Goal: Task Accomplishment & Management: Manage account settings

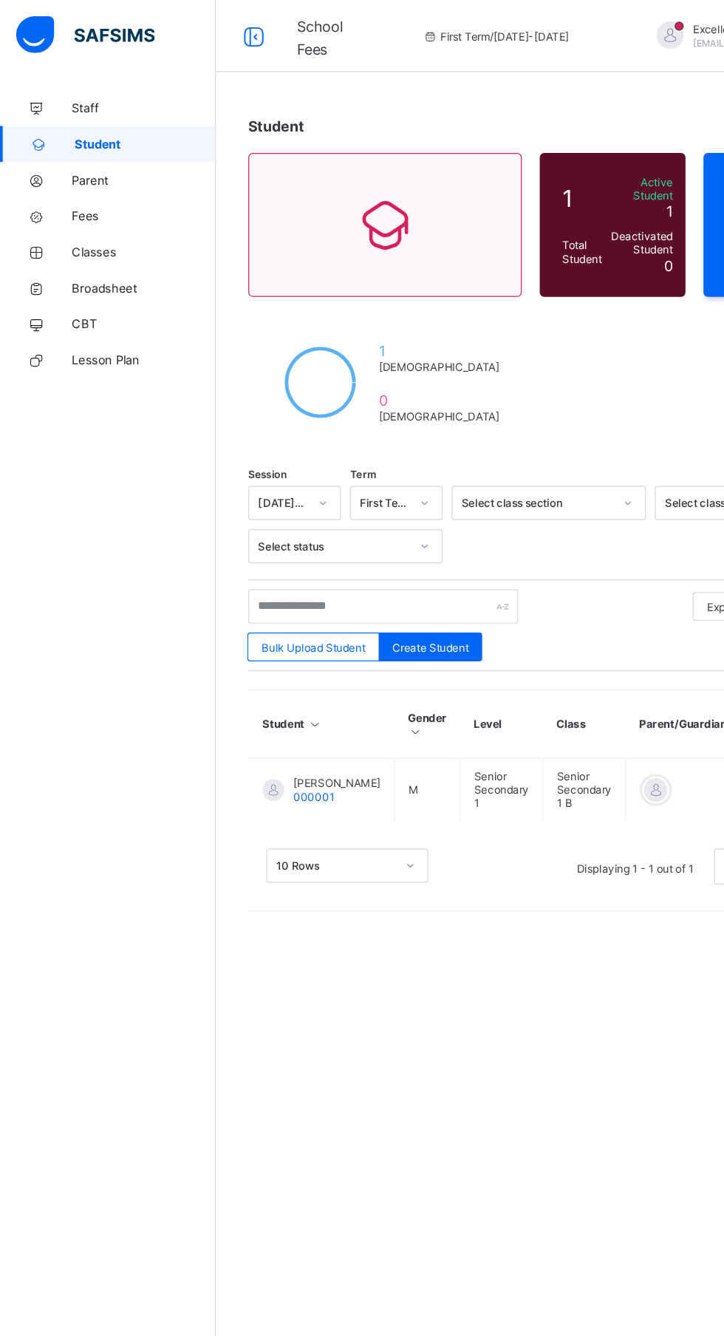
click at [81, 173] on span "Fees" at bounding box center [118, 177] width 118 height 12
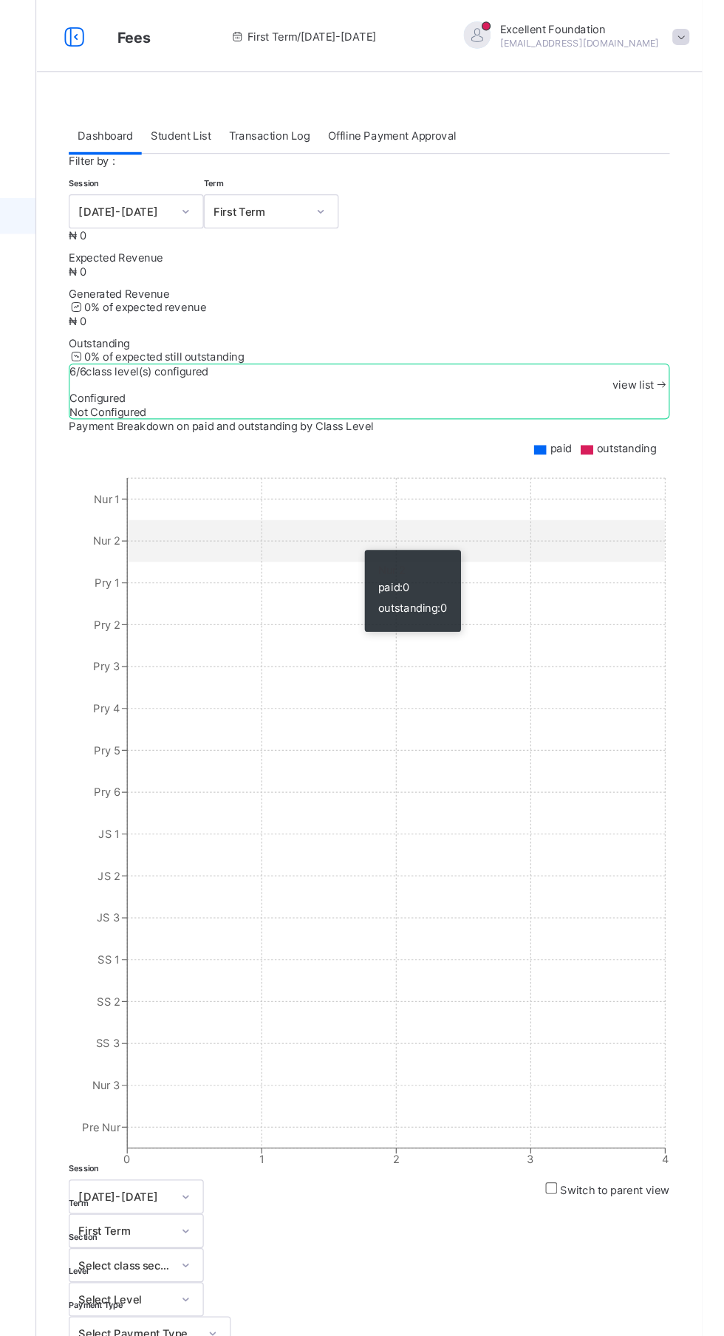
click at [684, 321] on span at bounding box center [690, 315] width 13 height 11
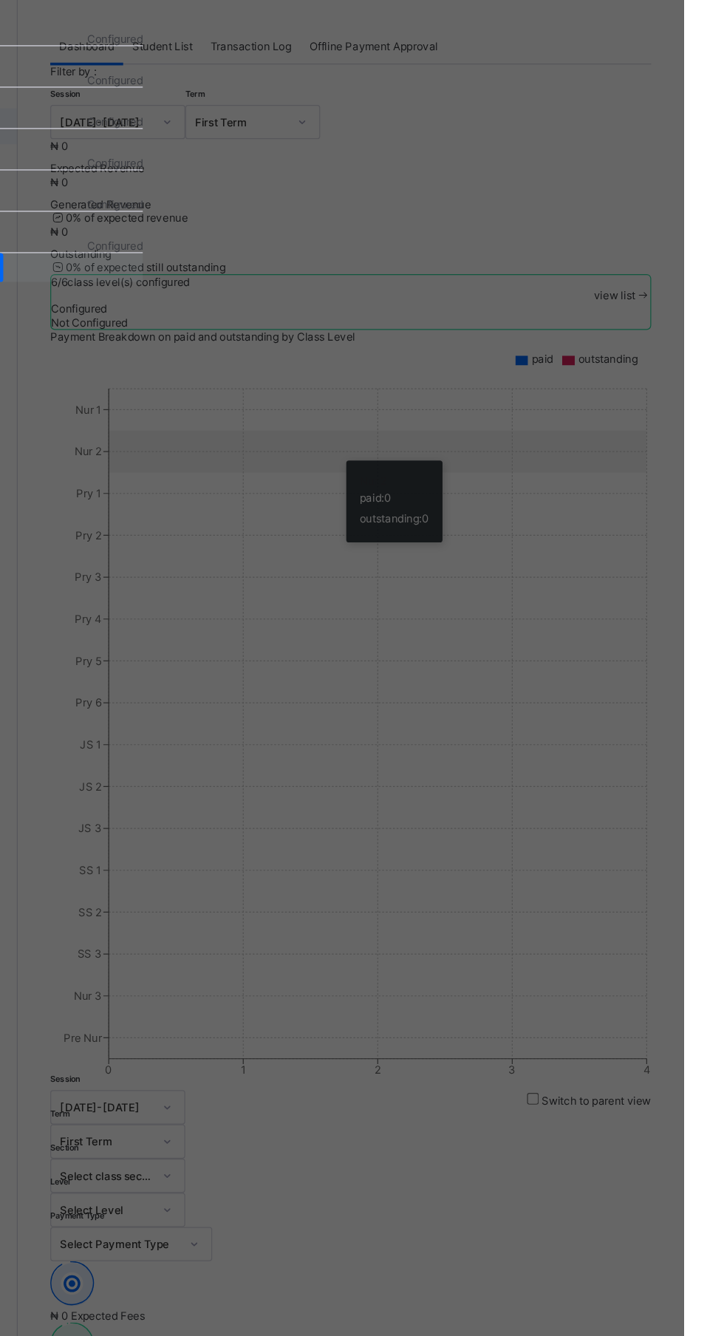
click at [154, 299] on span "Finish Configuration" at bounding box center [113, 293] width 83 height 11
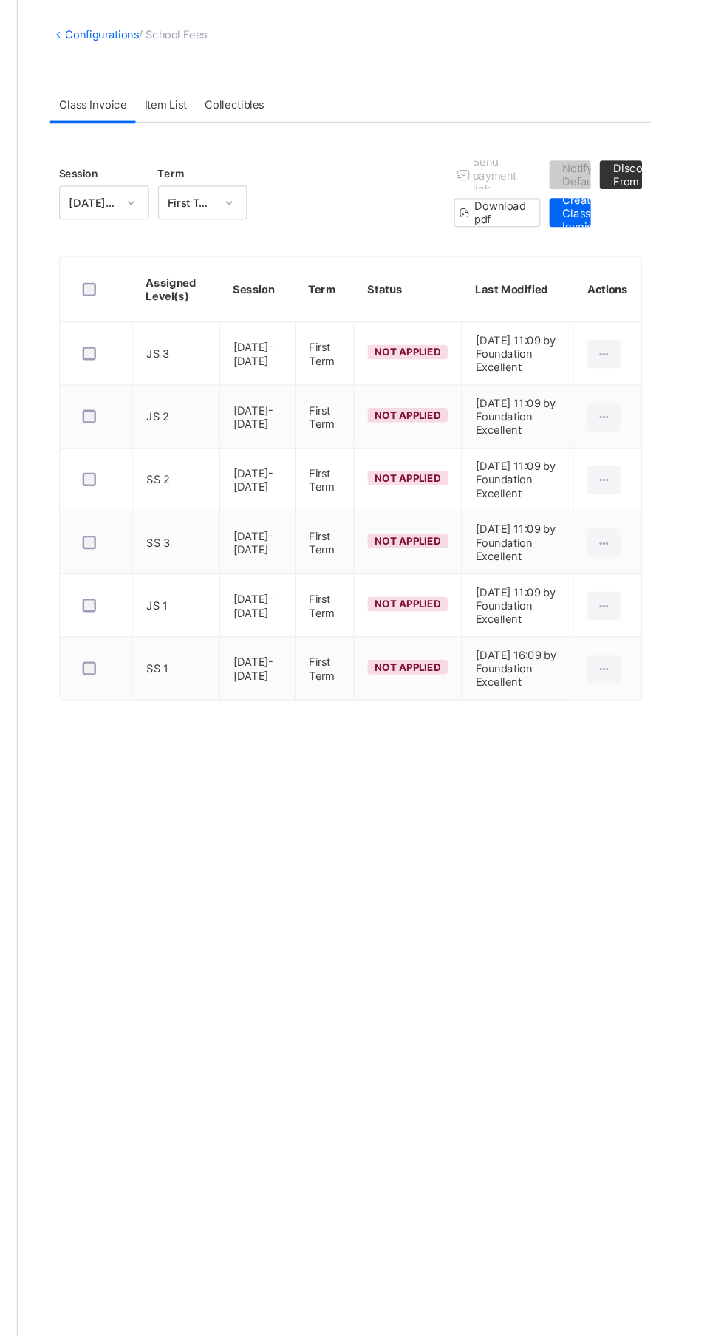
click at [657, 370] on icon at bounding box center [659, 363] width 13 height 11
click at [0, 0] on div "Apply Invoice" at bounding box center [0, 0] width 0 height 0
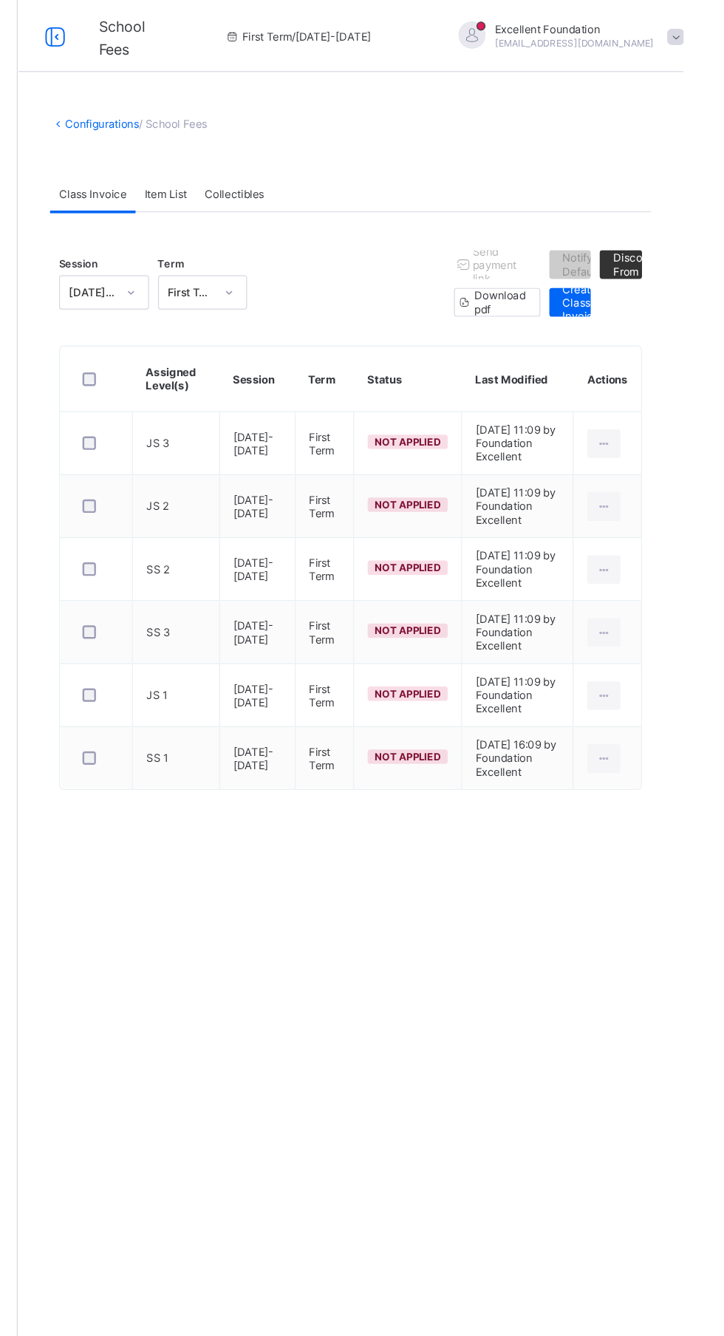
click at [0, 0] on div "Apply Invoice" at bounding box center [0, 0] width 0 height 0
click at [652, 371] on div at bounding box center [658, 365] width 27 height 24
click at [0, 0] on div "Delete Invoice" at bounding box center [0, 0] width 0 height 0
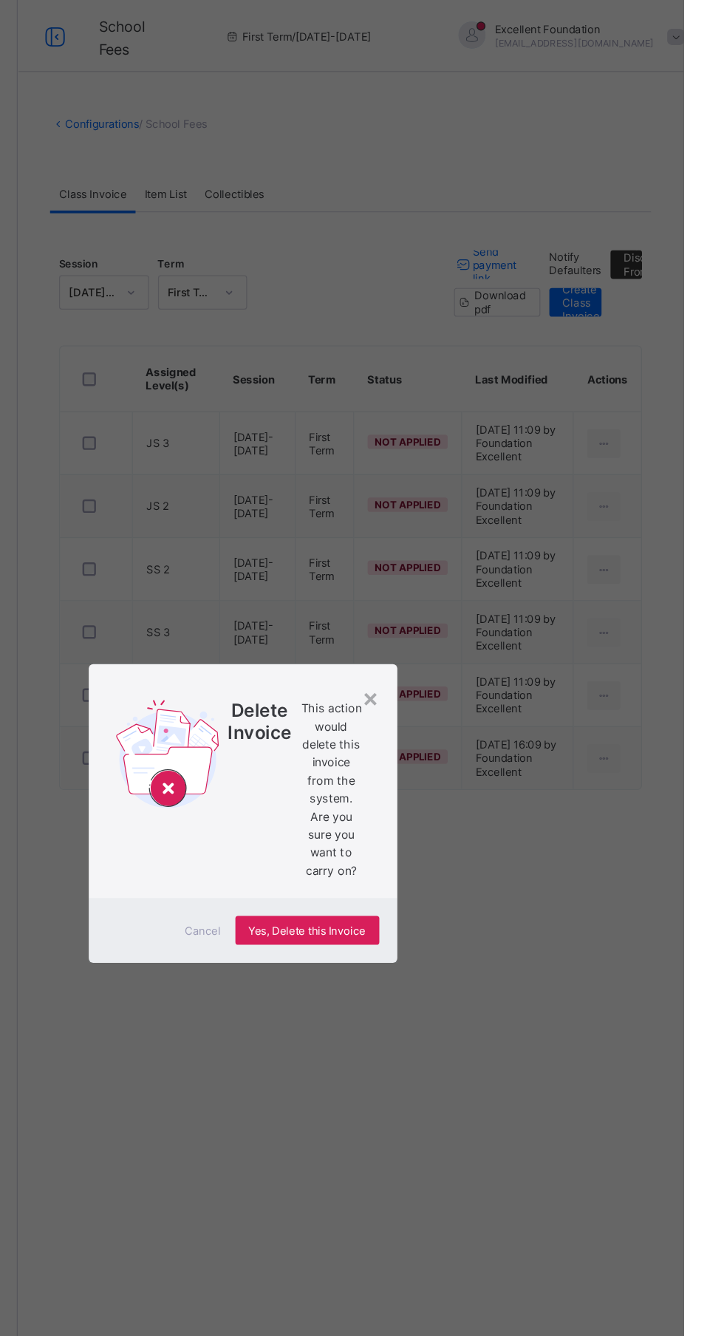
click at [656, 673] on div "× Delete Invoice This action would delete this invoice from the system. Are you…" at bounding box center [362, 668] width 724 height 1336
click at [678, 517] on div "× Delete Invoice This action would delete this invoice from the system. Are you…" at bounding box center [362, 668] width 724 height 1336
click at [474, 585] on div "×" at bounding box center [467, 572] width 14 height 25
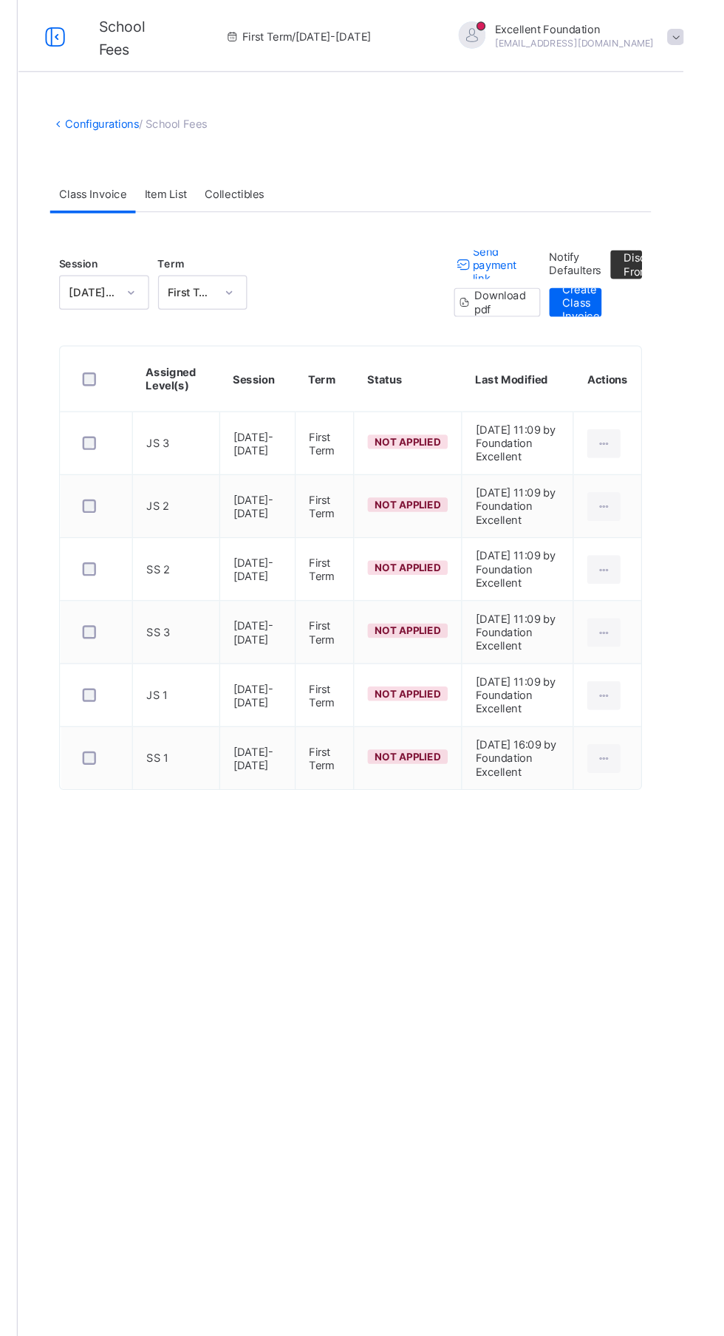
click at [691, 217] on div "Session 2025-2026 Term First Term Send payment link Notify Defaulters Import Di…" at bounding box center [451, 422] width 494 height 497
click at [677, 217] on span "Import Discount From Previous Term" at bounding box center [703, 217] width 56 height 44
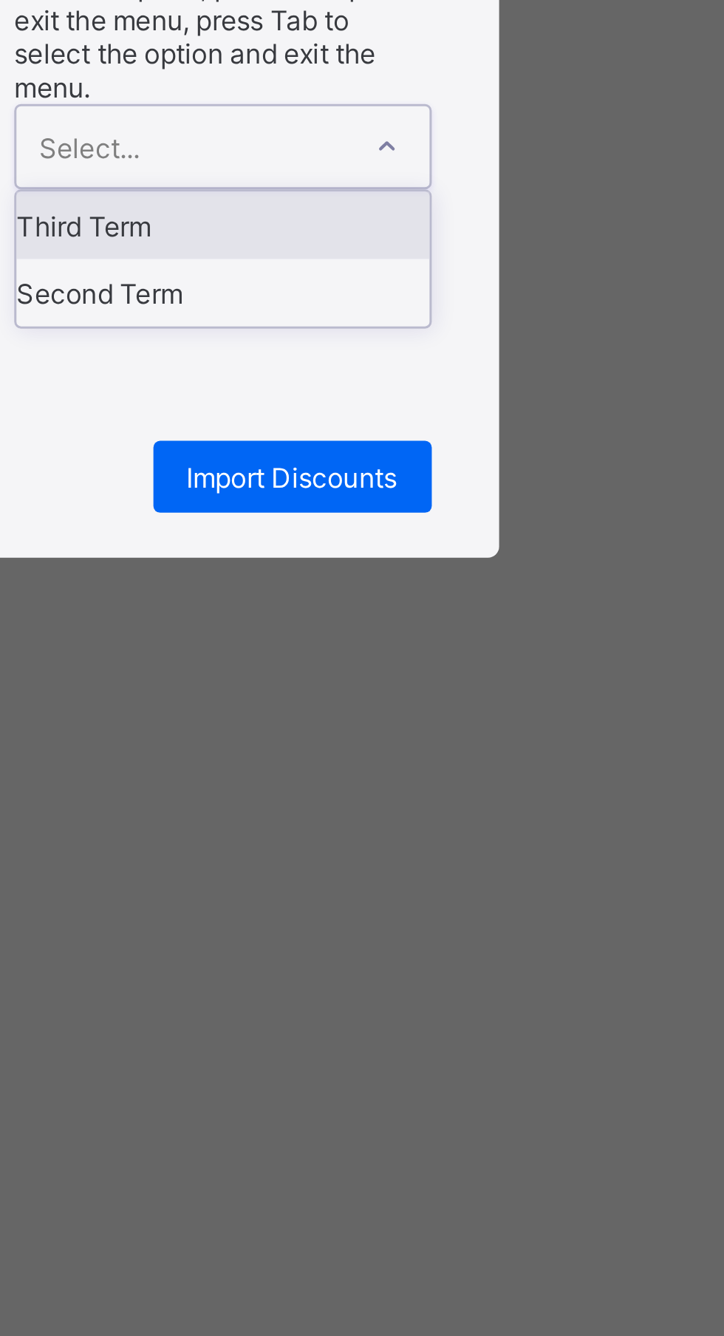
click at [503, 747] on div "Third Term" at bounding box center [435, 736] width 136 height 22
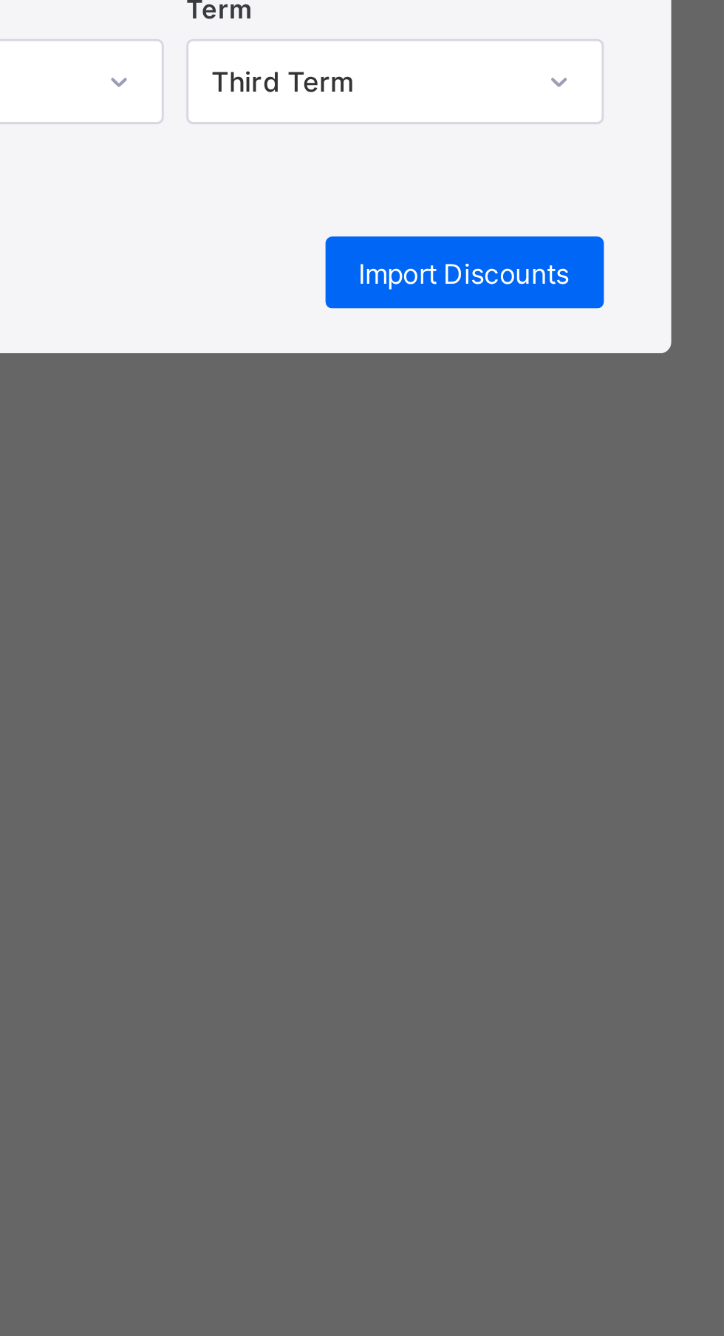
click at [492, 758] on span "Import Discounts" at bounding box center [457, 751] width 69 height 11
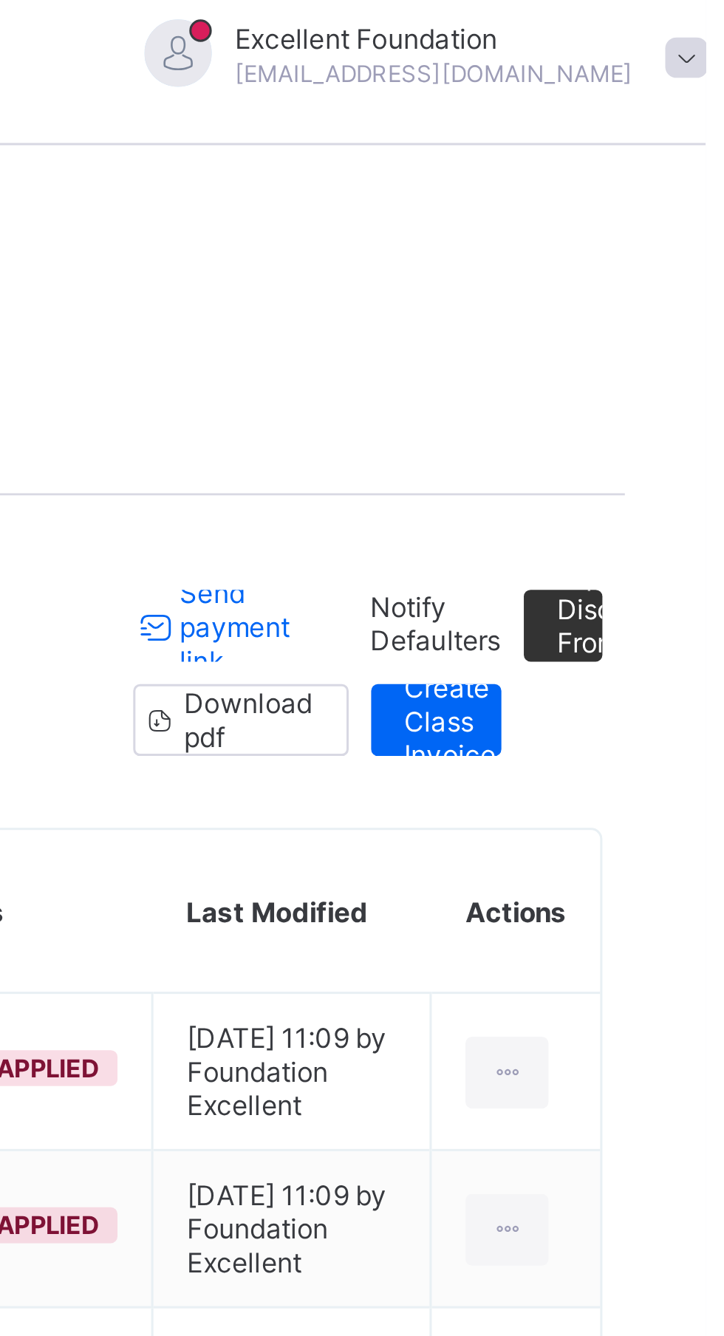
click at [633, 214] on span "Notify Defaulters" at bounding box center [635, 216] width 43 height 22
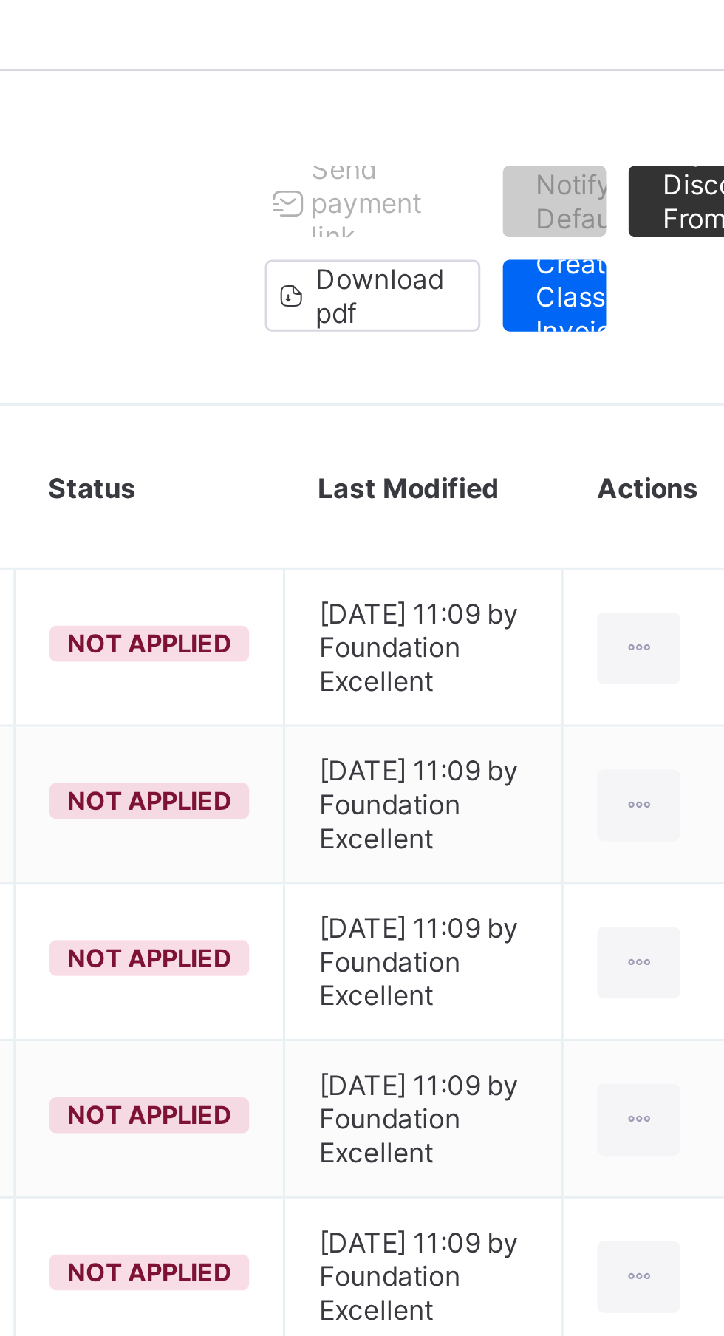
click at [631, 254] on span "Create Class Invoice" at bounding box center [640, 248] width 30 height 33
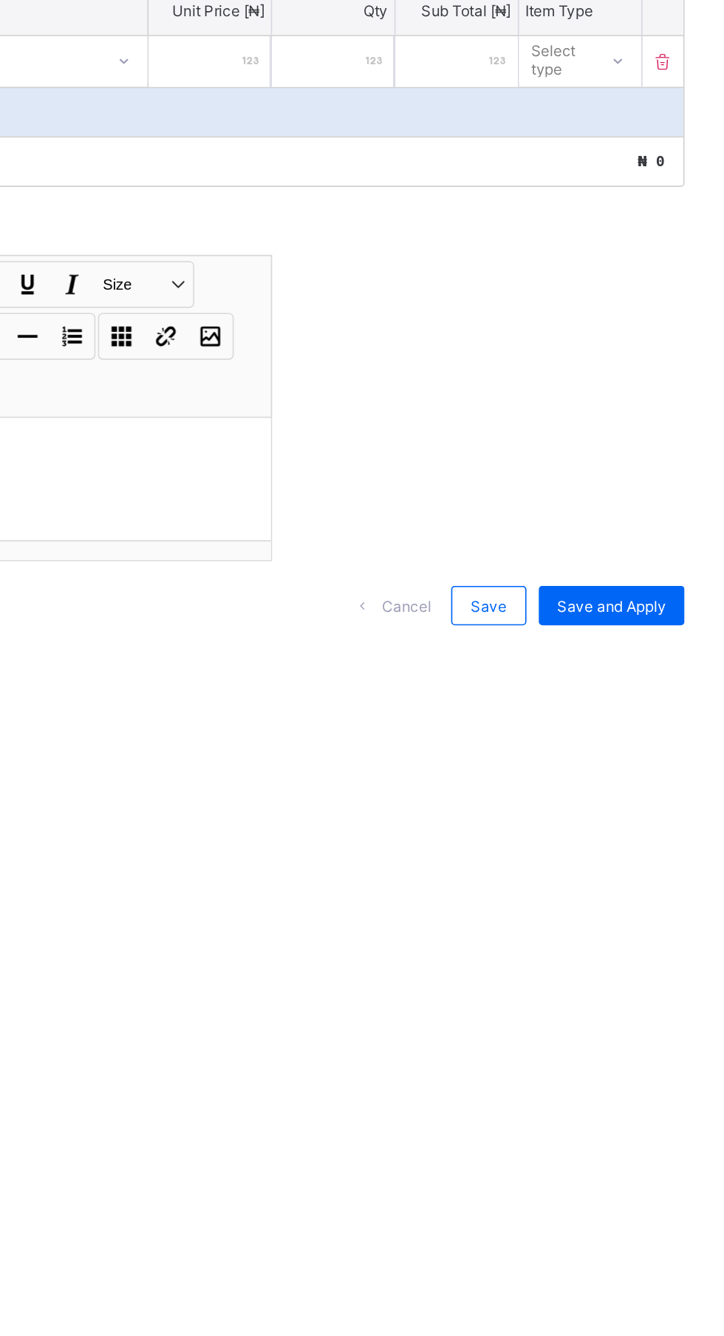
click at [663, 786] on span "Save and Apply" at bounding box center [654, 779] width 65 height 11
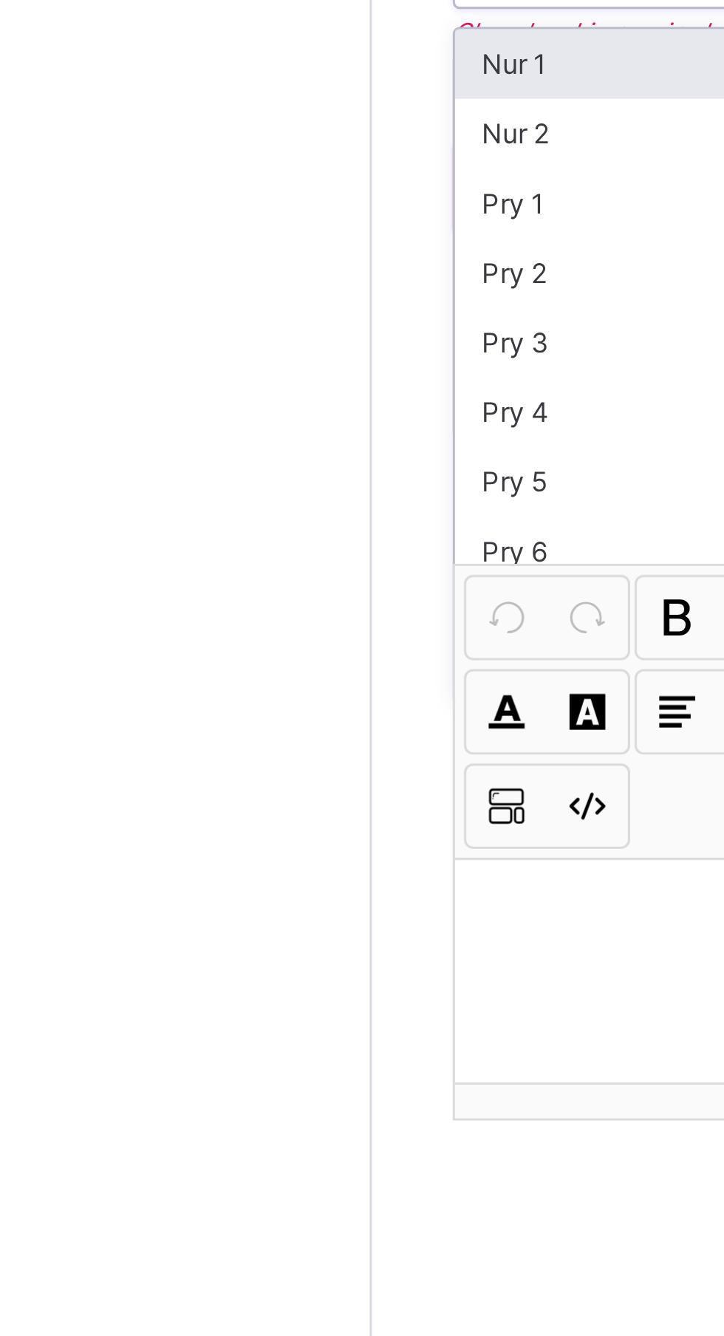
scroll to position [27, 0]
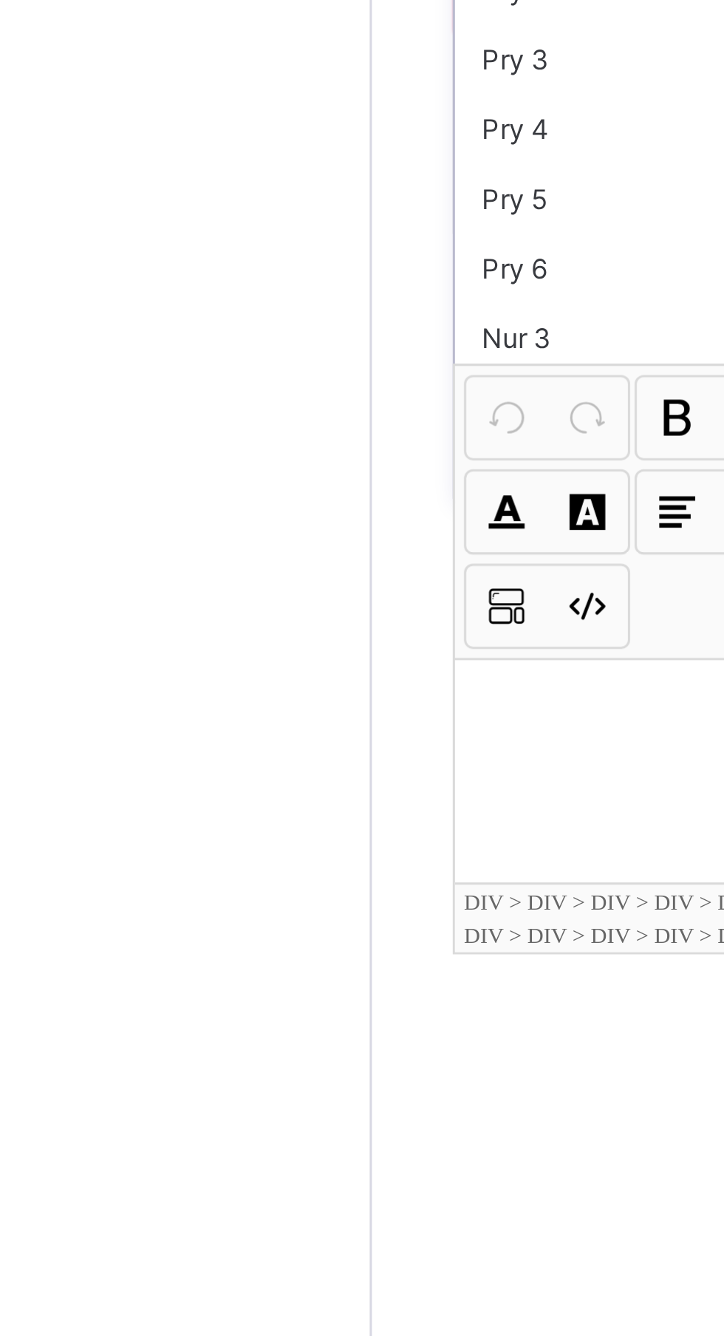
click at [256, 488] on div "Pry 3" at bounding box center [278, 476] width 146 height 23
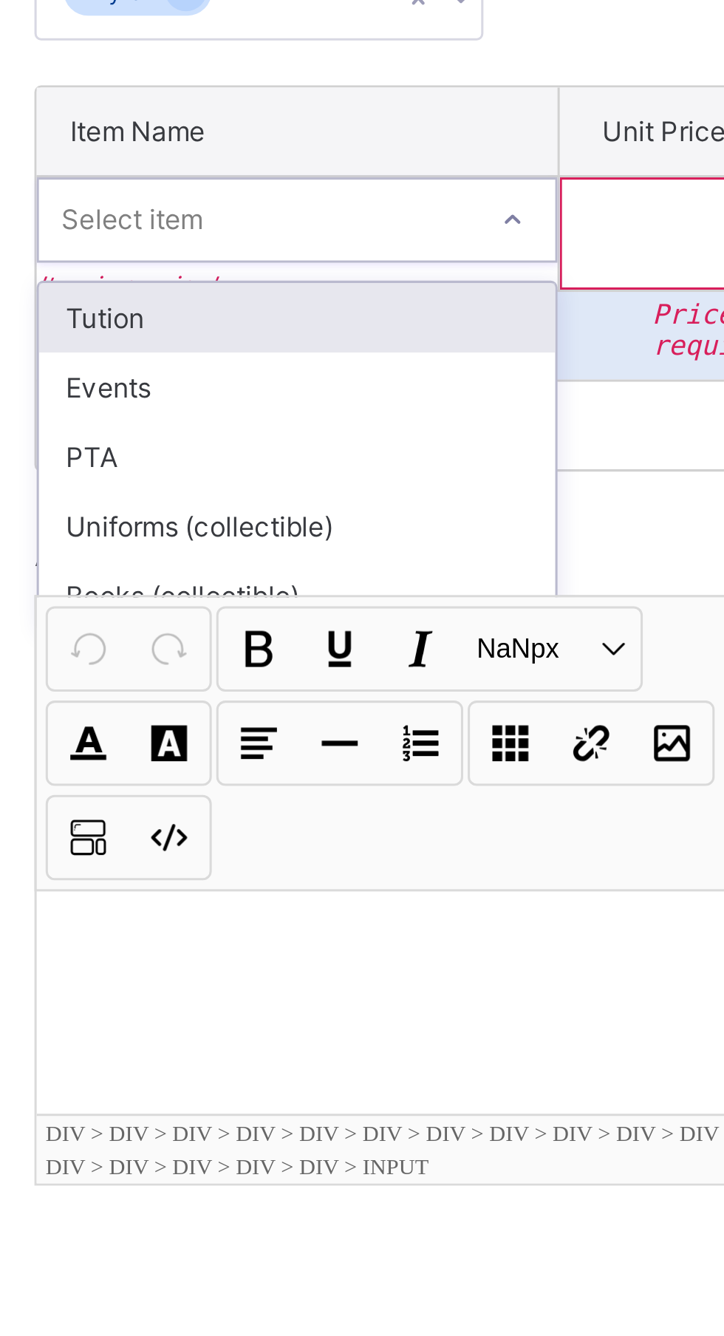
click at [327, 499] on div "Tution" at bounding box center [290, 487] width 170 height 23
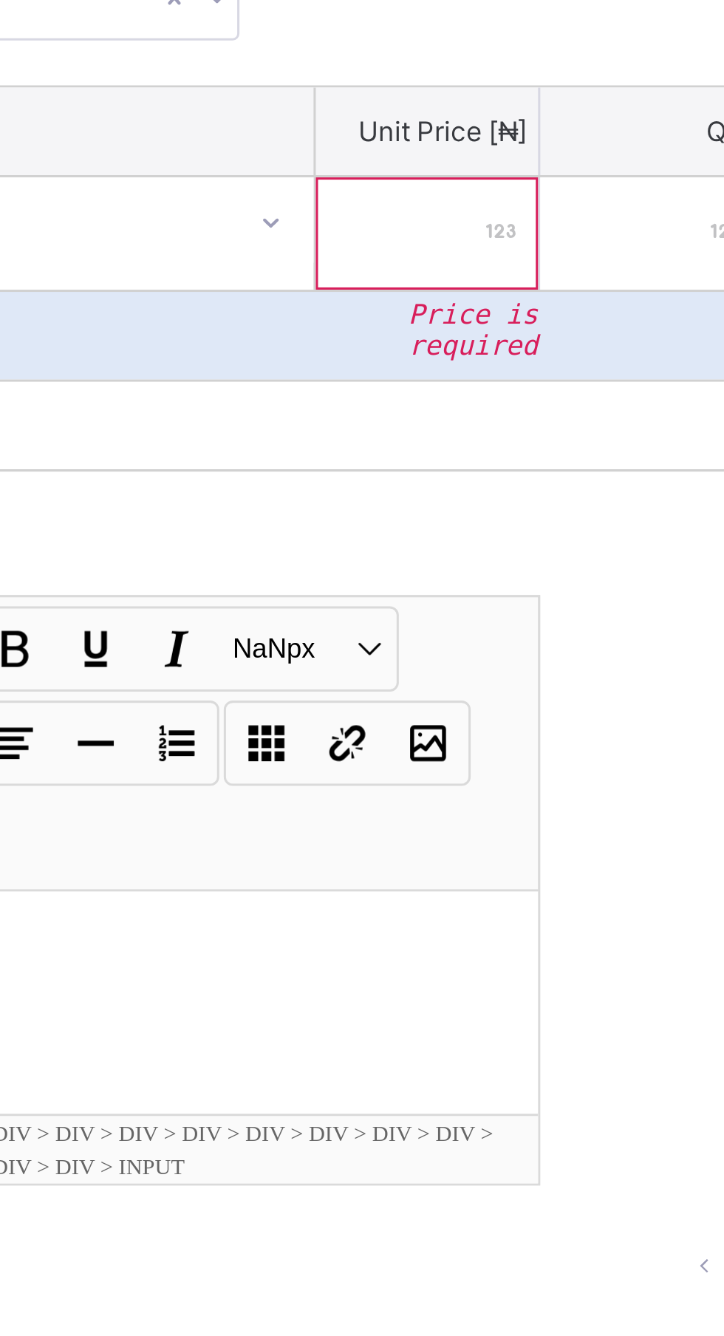
click at [429, 478] on input "number" at bounding box center [413, 459] width 73 height 37
type input "*****"
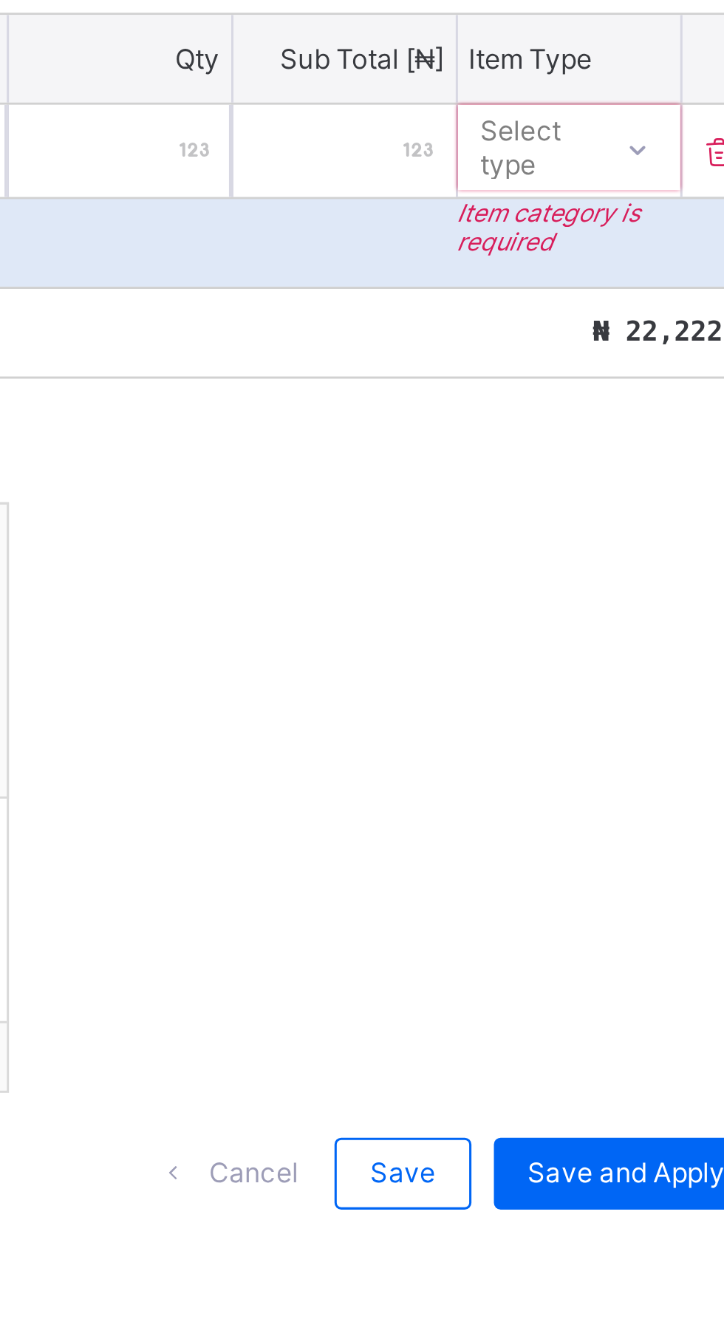
type input "*****"
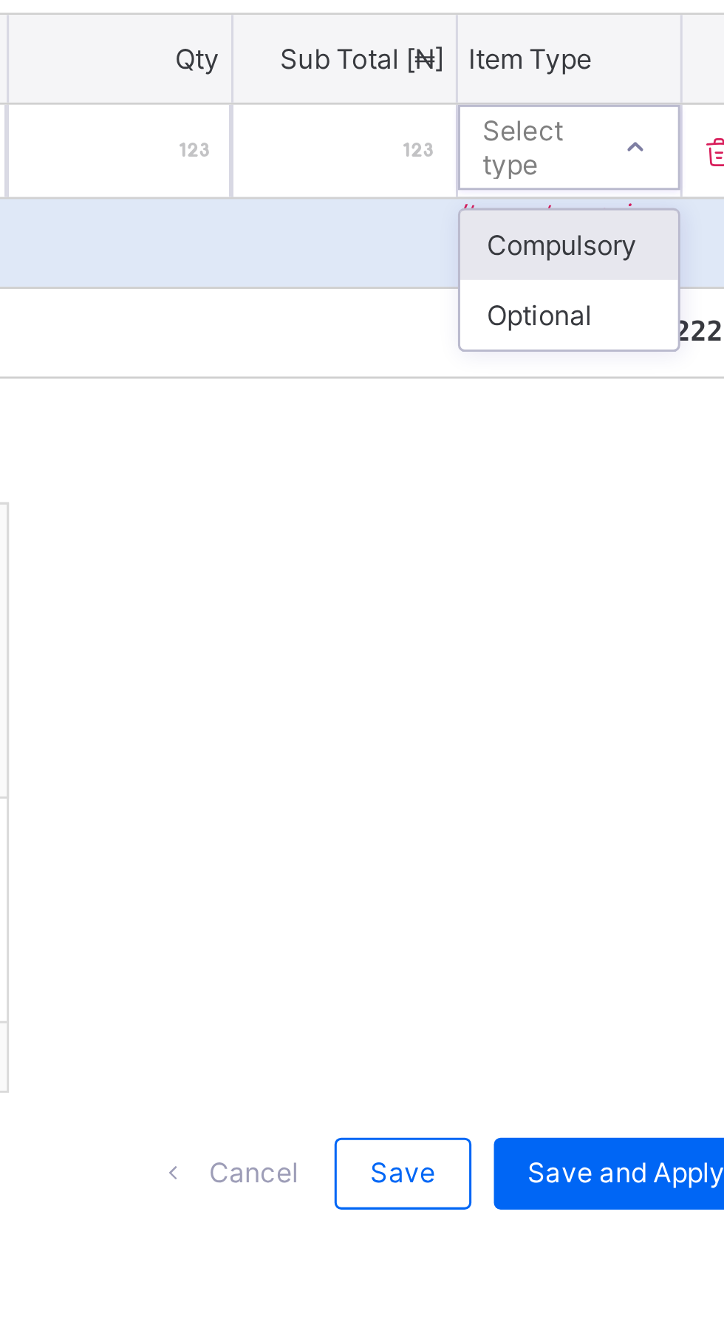
click at [646, 522] on div "Optional" at bounding box center [635, 510] width 72 height 23
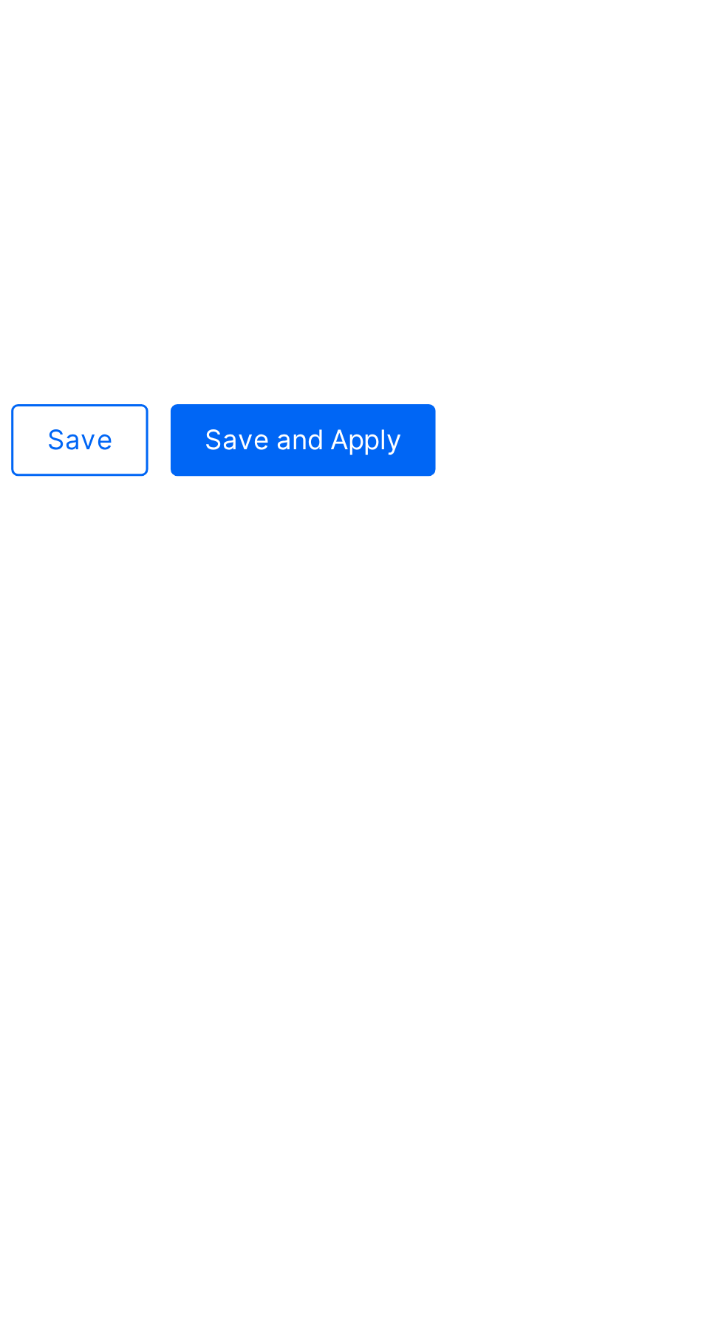
click at [682, 798] on span "Save and Apply" at bounding box center [654, 792] width 65 height 11
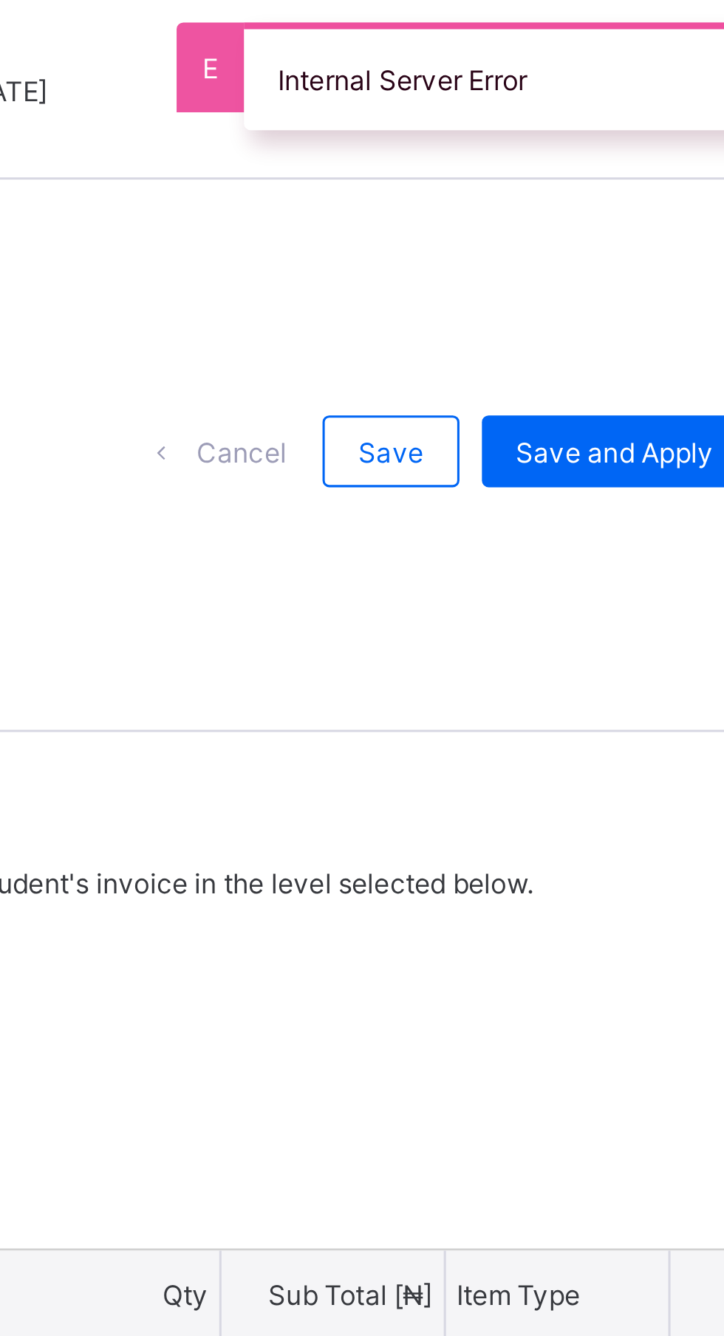
click at [545, 153] on span "Cancel" at bounding box center [532, 148] width 30 height 11
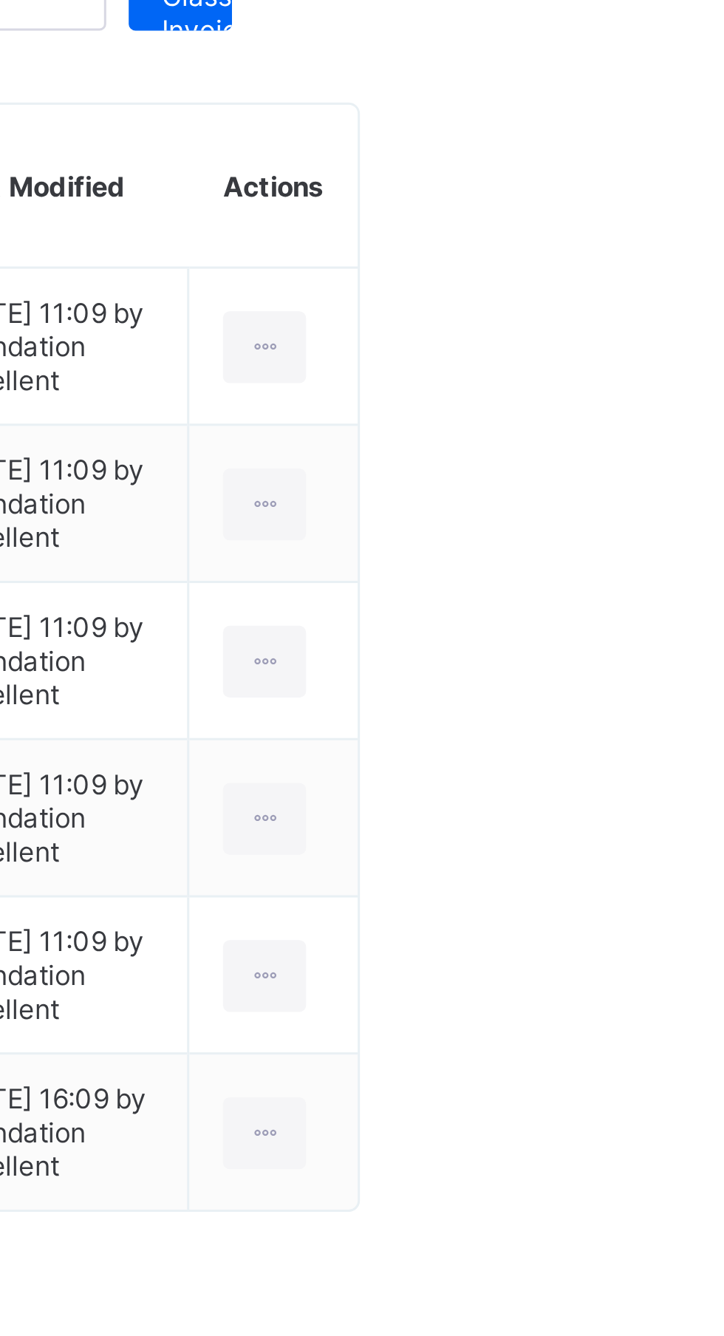
click at [663, 370] on icon at bounding box center [659, 363] width 13 height 11
click at [0, 0] on div "Apply Invoice" at bounding box center [0, 0] width 0 height 0
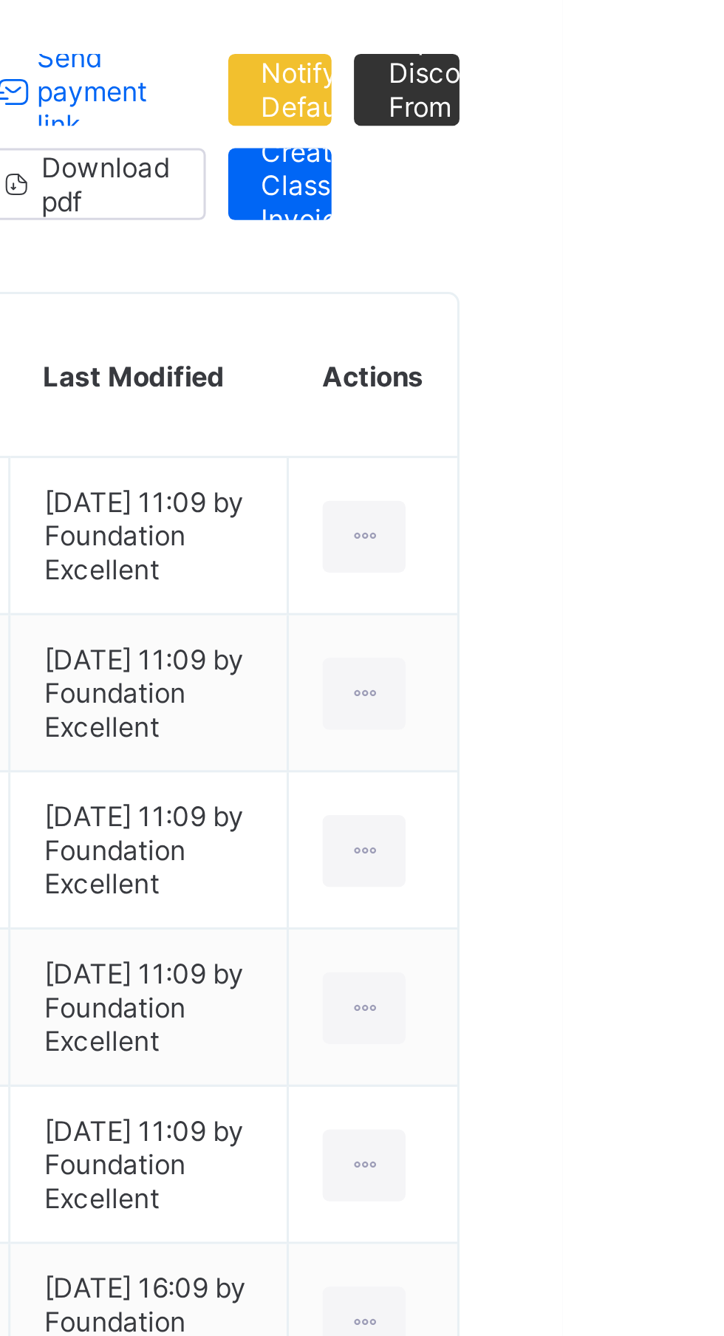
click at [0, 0] on ul "Apply Invoice Edit Invoice Delete Invoice" at bounding box center [0, 0] width 0 height 0
click at [0, 0] on div "Apply Invoice" at bounding box center [0, 0] width 0 height 0
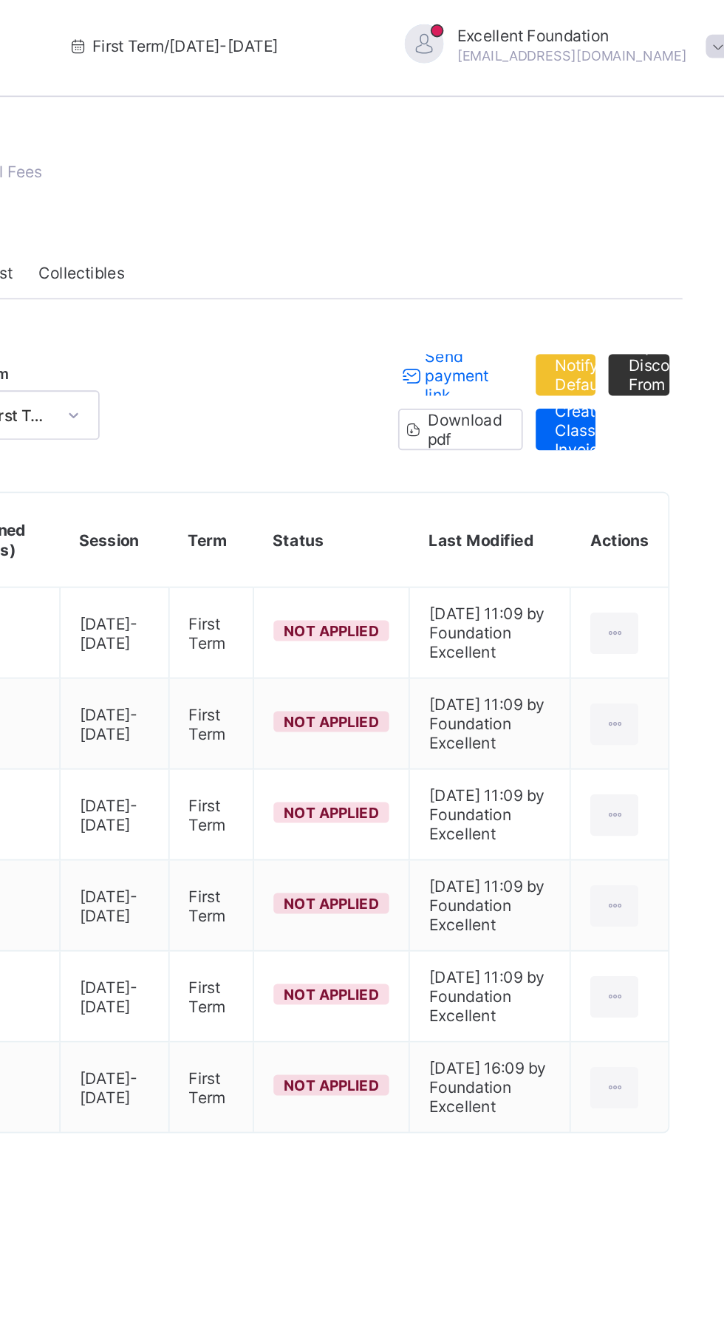
click at [660, 364] on icon at bounding box center [659, 363] width 13 height 11
click at [0, 0] on div "Apply Invoice" at bounding box center [0, 0] width 0 height 0
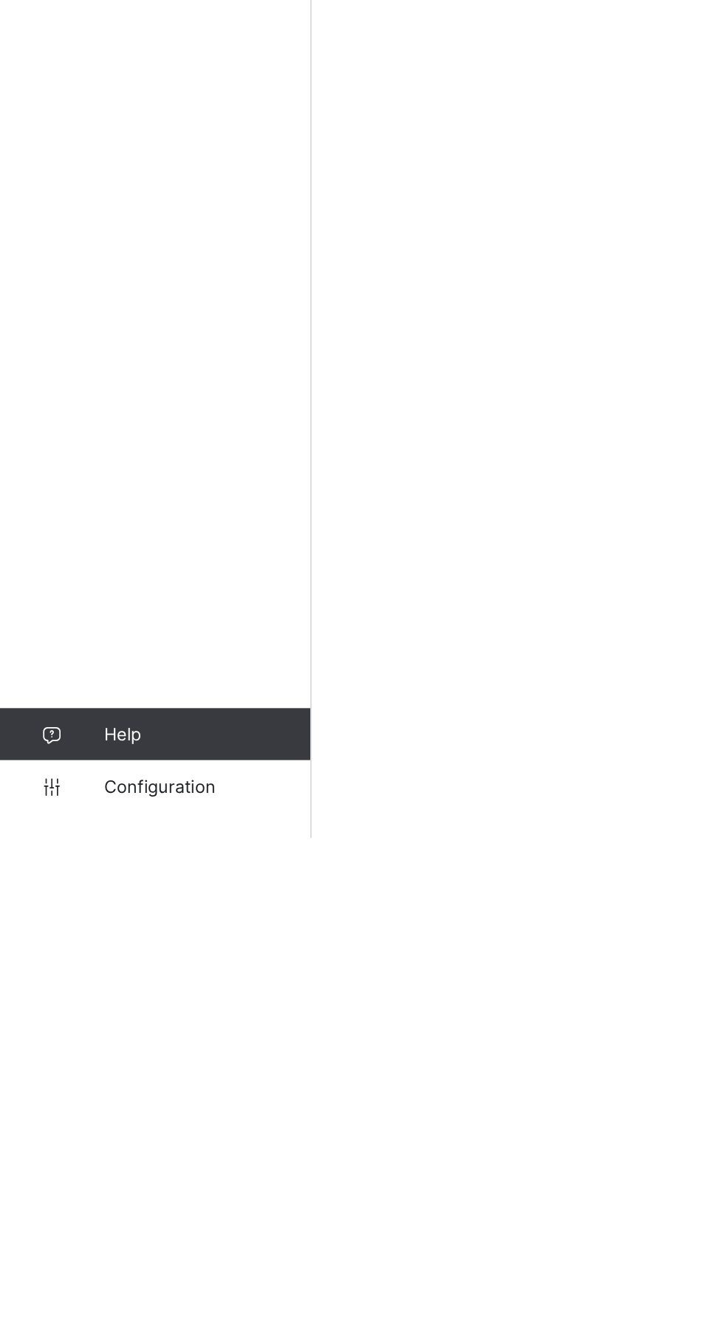
click at [106, 1313] on span "Configuration" at bounding box center [118, 1307] width 118 height 12
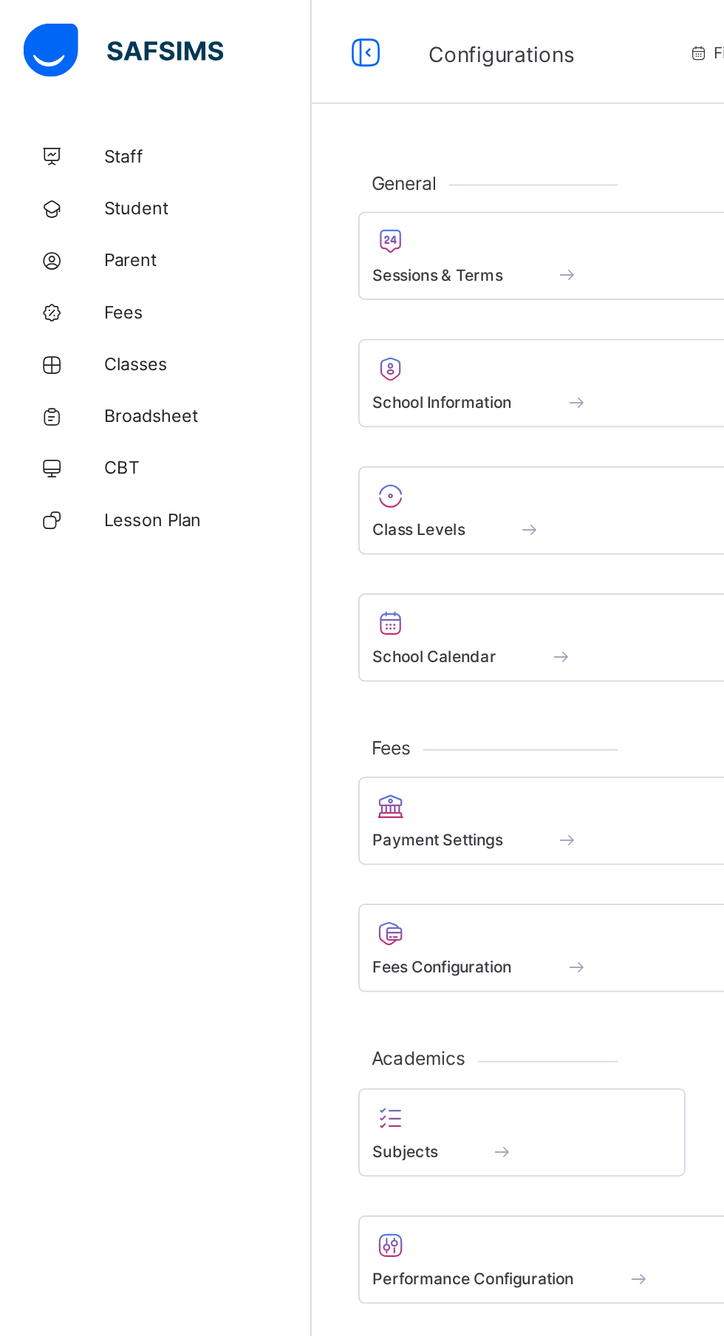
click at [103, 295] on span "Lesson Plan" at bounding box center [118, 296] width 118 height 12
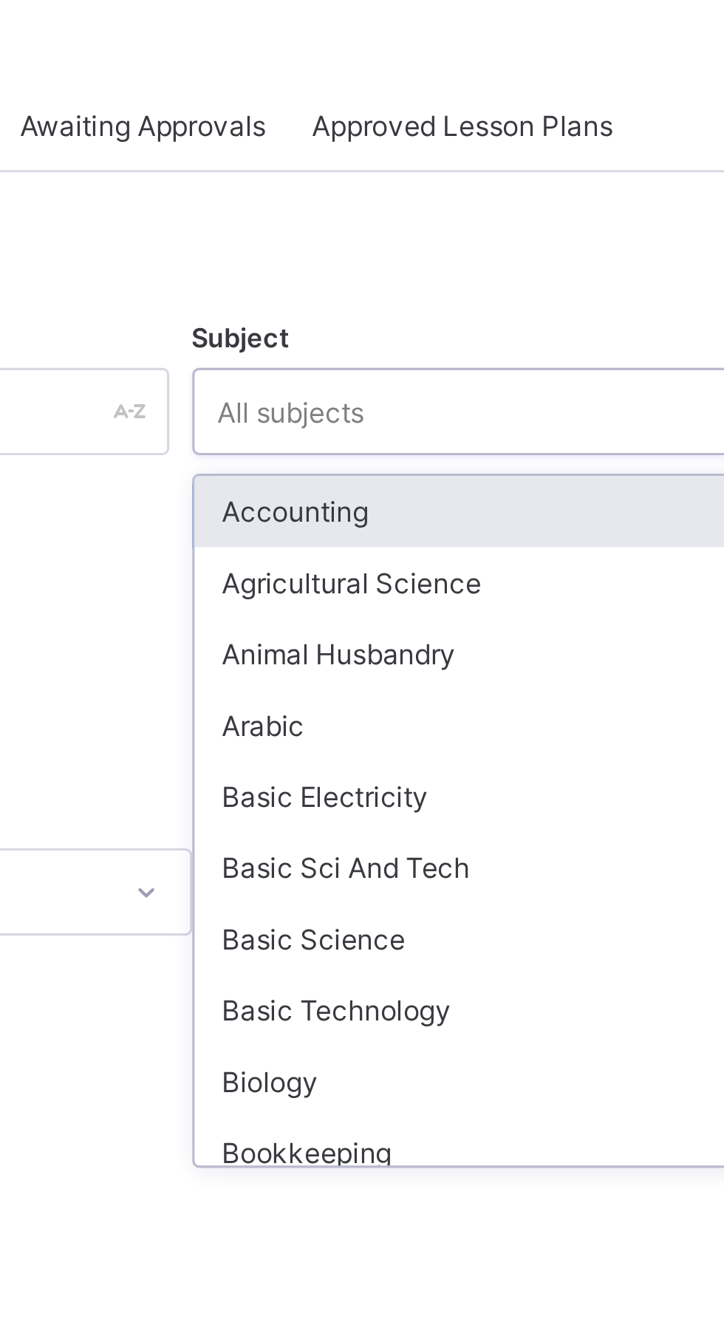
click at [468, 233] on div "Accounting" at bounding box center [451, 235] width 197 height 23
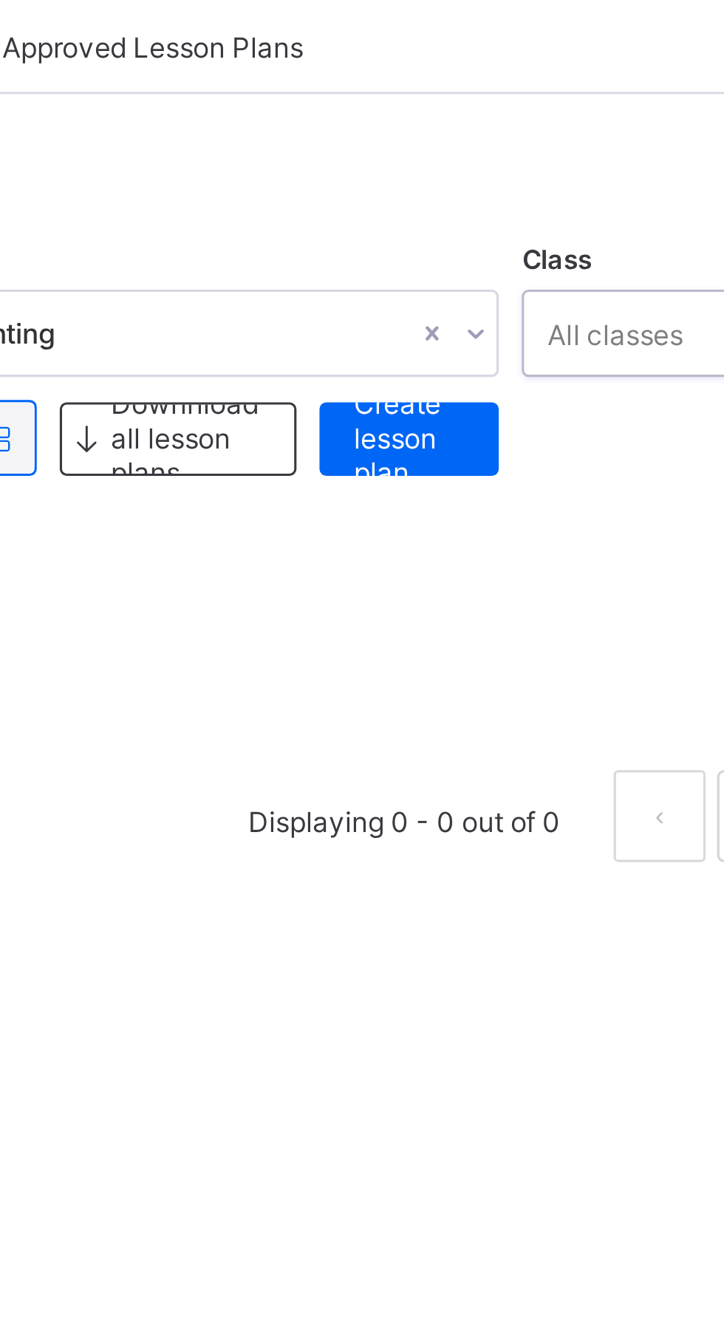
click at [537, 244] on span "Create lesson plan" at bounding box center [520, 236] width 35 height 33
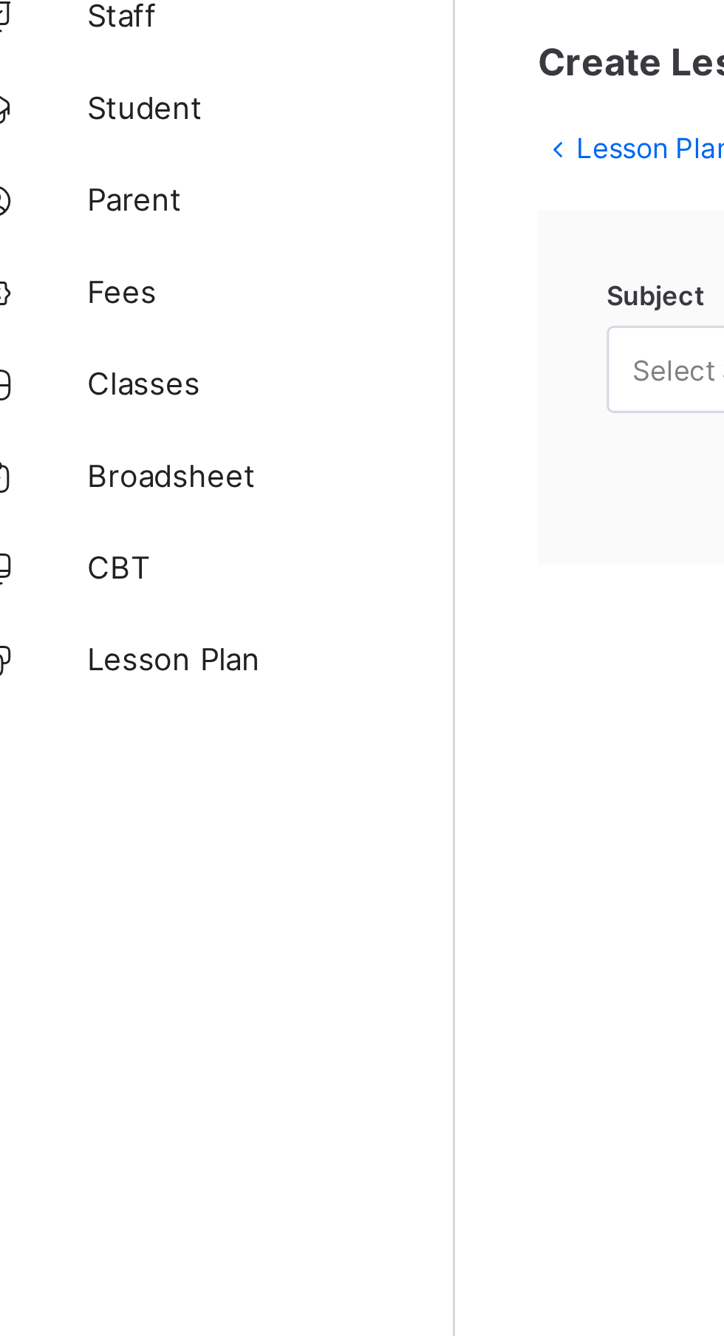
click at [120, 102] on link "Staff" at bounding box center [88, 89] width 177 height 30
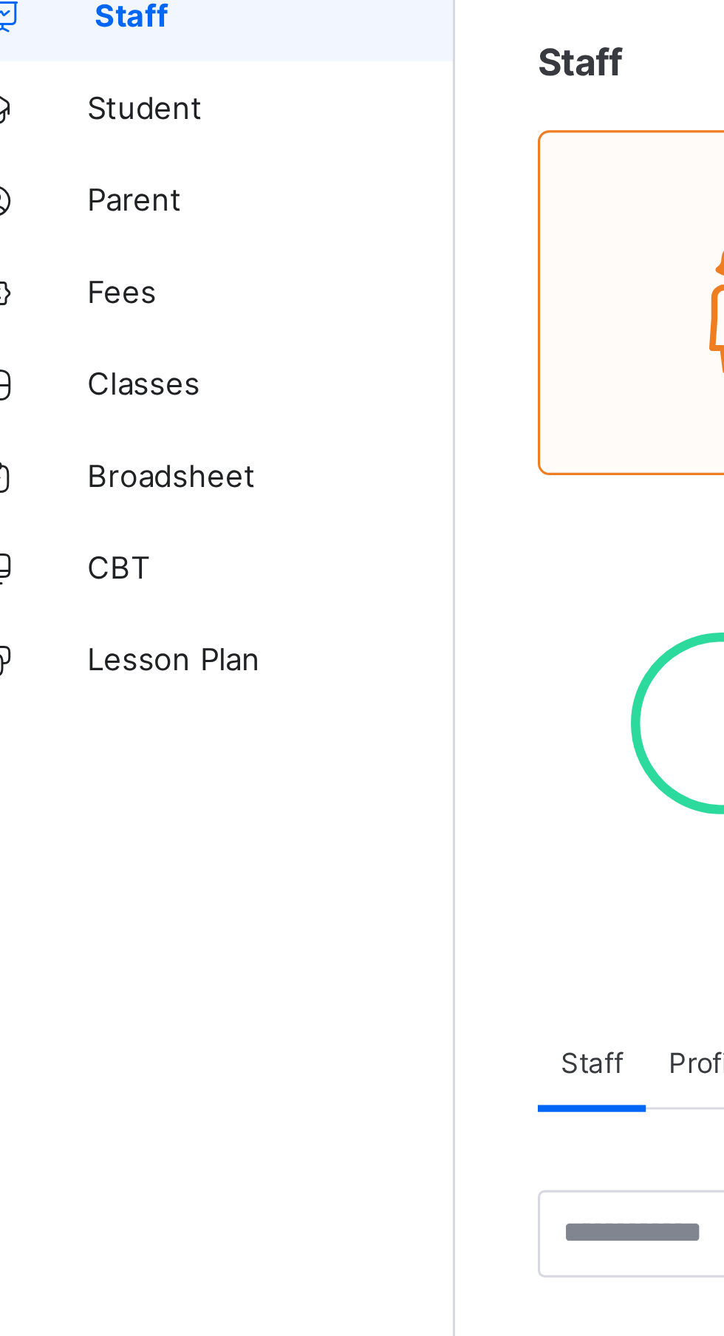
click at [121, 107] on link "Student" at bounding box center [88, 118] width 177 height 30
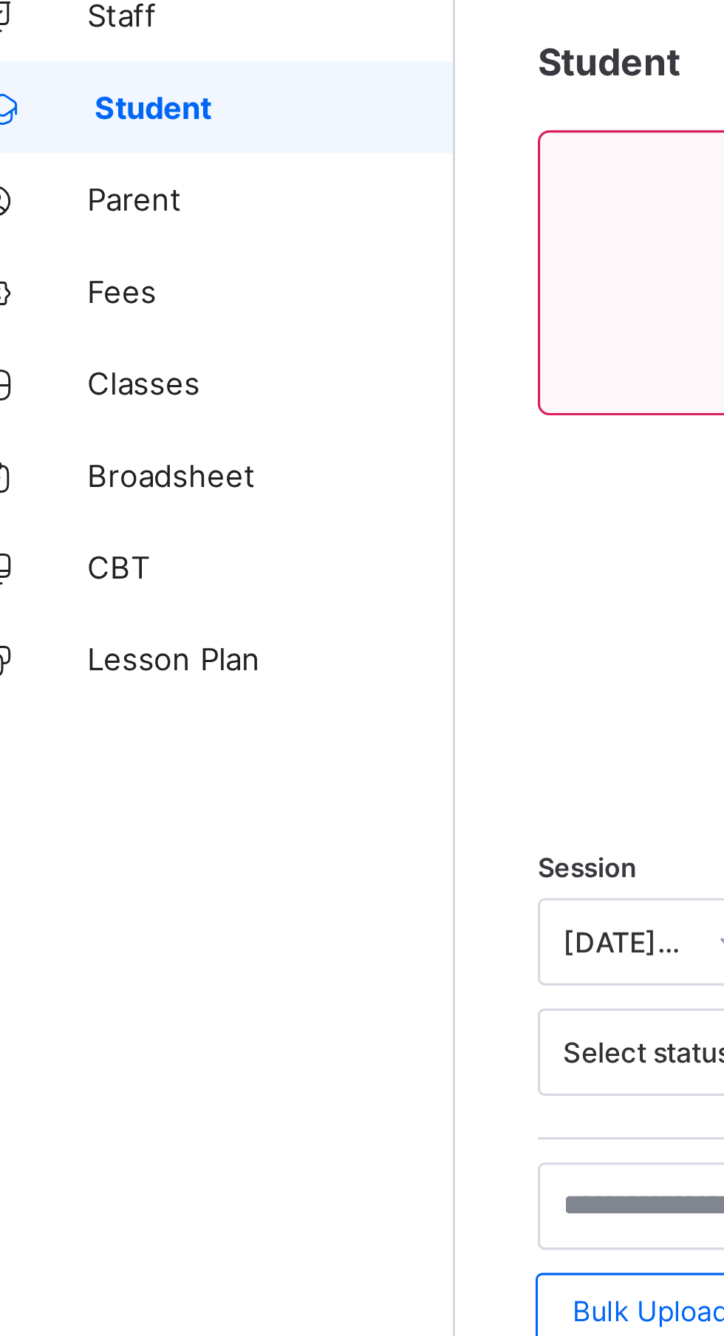
click at [120, 101] on link "Staff" at bounding box center [88, 89] width 177 height 30
